Goal: Book appointment/travel/reservation

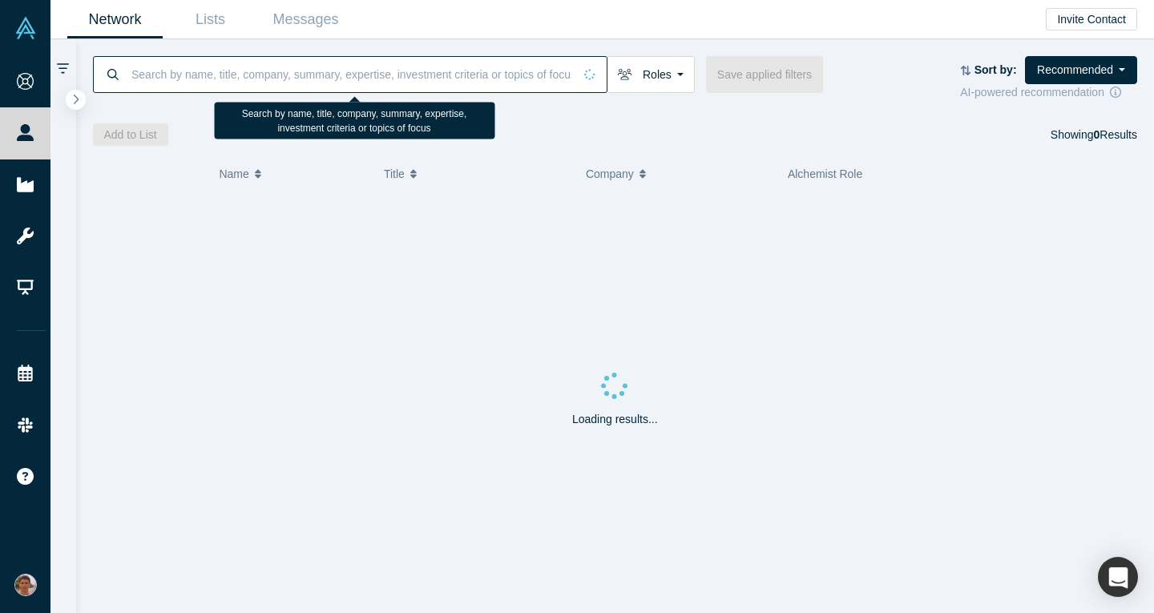
click at [272, 71] on input at bounding box center [351, 74] width 443 height 38
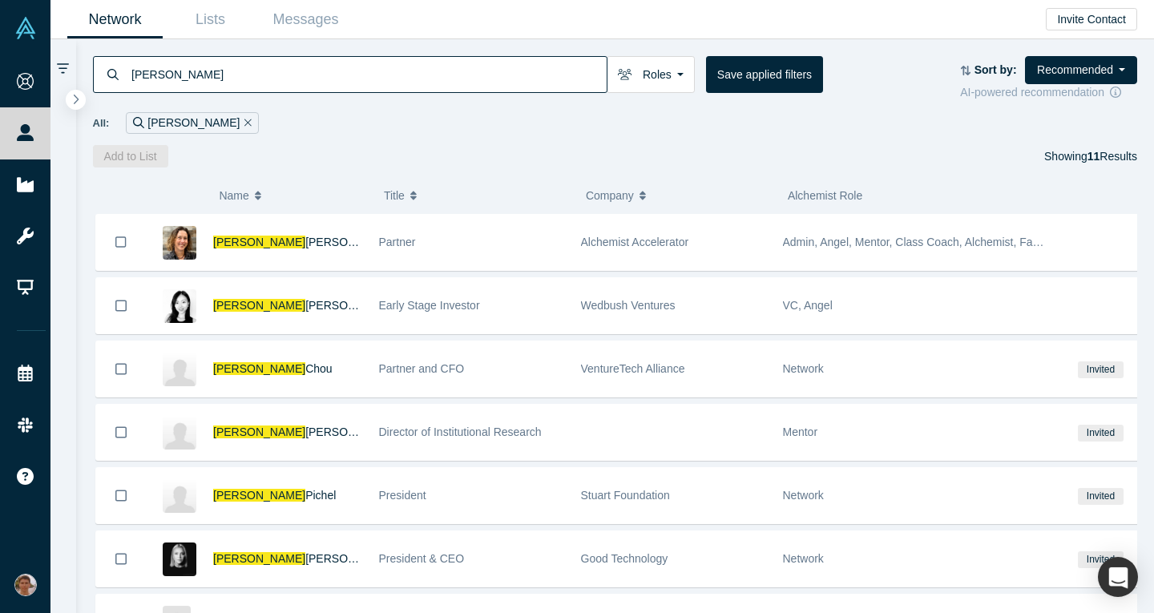
type input "[PERSON_NAME]"
click at [300, 248] on div "[PERSON_NAME]" at bounding box center [287, 242] width 149 height 55
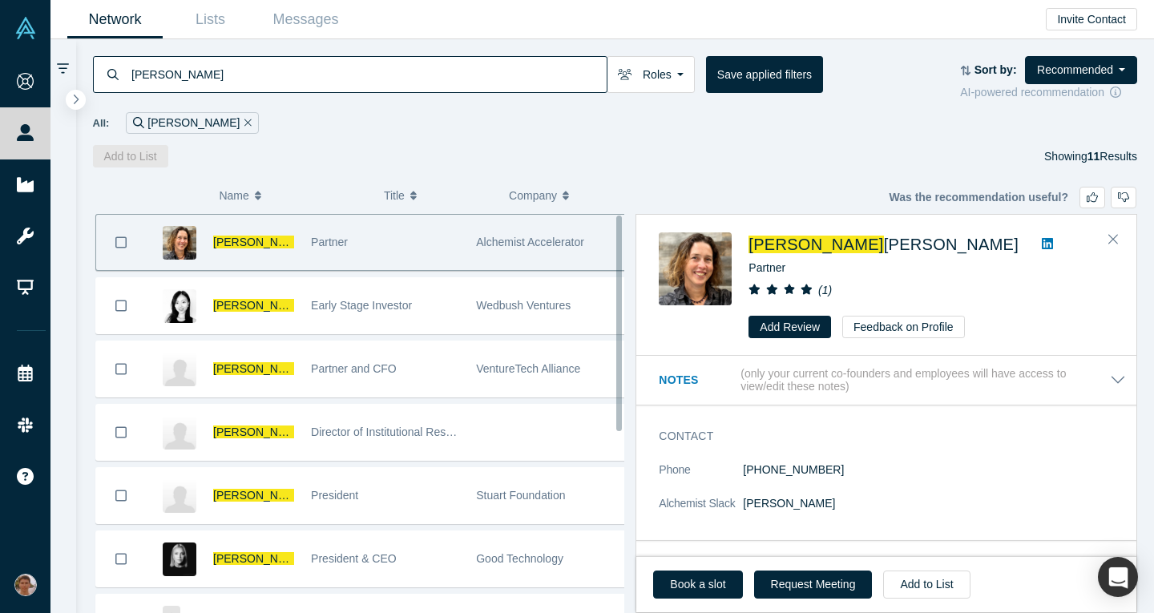
click at [703, 570] on div "Book a slot Request Meeting Add to List" at bounding box center [886, 584] width 500 height 56
click at [693, 581] on link "Book a slot" at bounding box center [697, 585] width 89 height 28
